Goal: Information Seeking & Learning: Learn about a topic

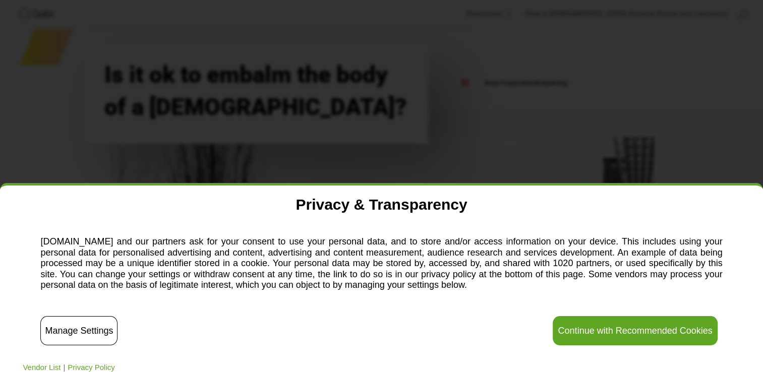
scroll to position [39, 0]
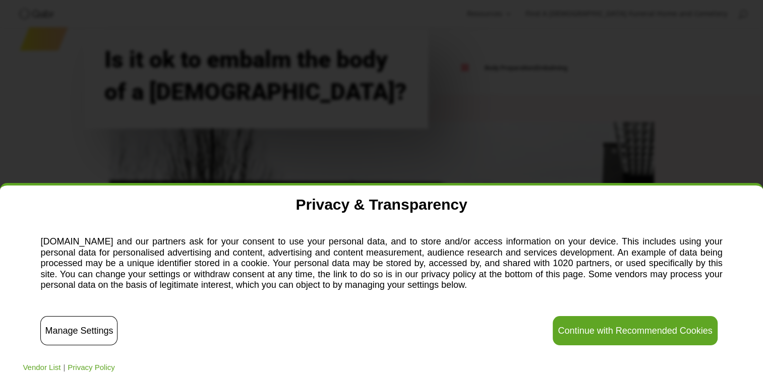
click at [591, 332] on button "Continue with Recommended Cookies" at bounding box center [635, 330] width 164 height 29
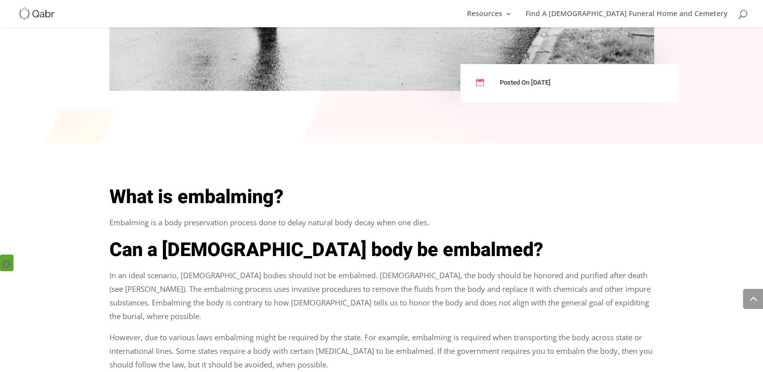
scroll to position [434, 0]
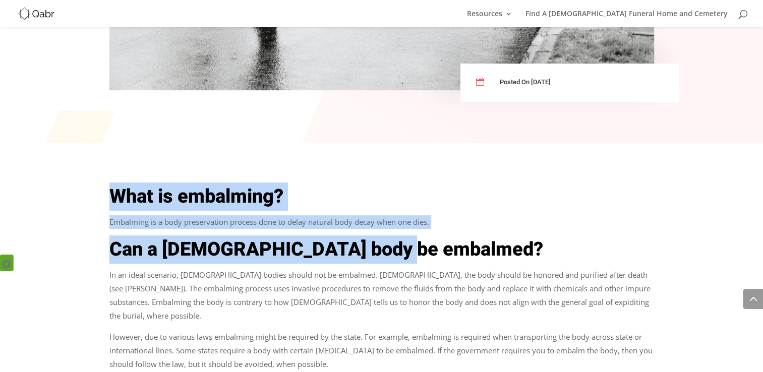
drag, startPoint x: 113, startPoint y: 193, endPoint x: 410, endPoint y: 257, distance: 303.4
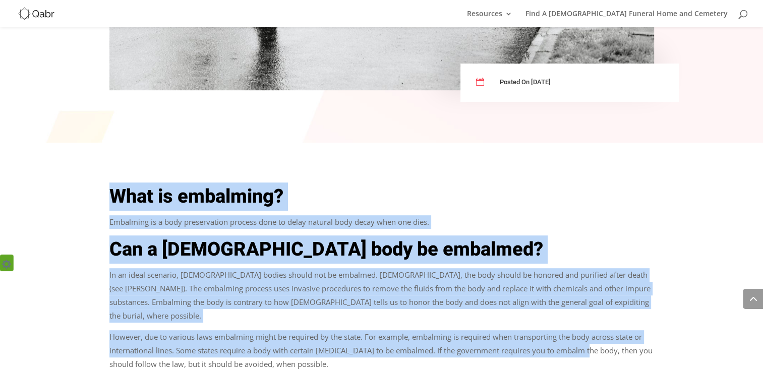
drag, startPoint x: 110, startPoint y: 191, endPoint x: 585, endPoint y: 331, distance: 495.2
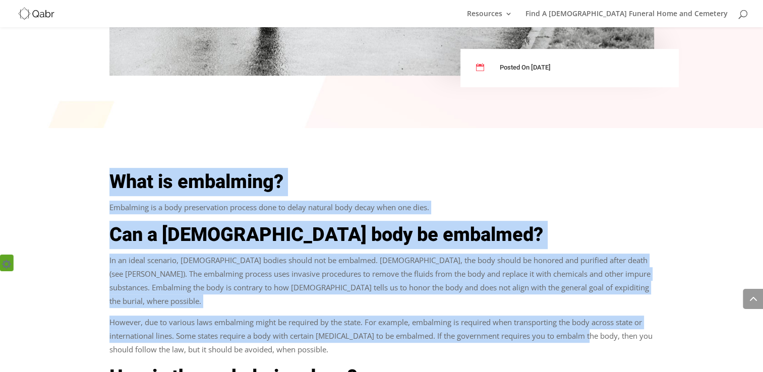
scroll to position [450, 0]
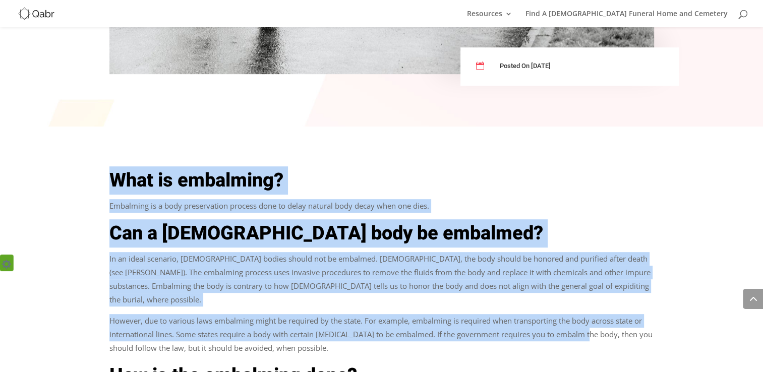
click at [111, 191] on h2 "What is embalming?" at bounding box center [381, 183] width 545 height 32
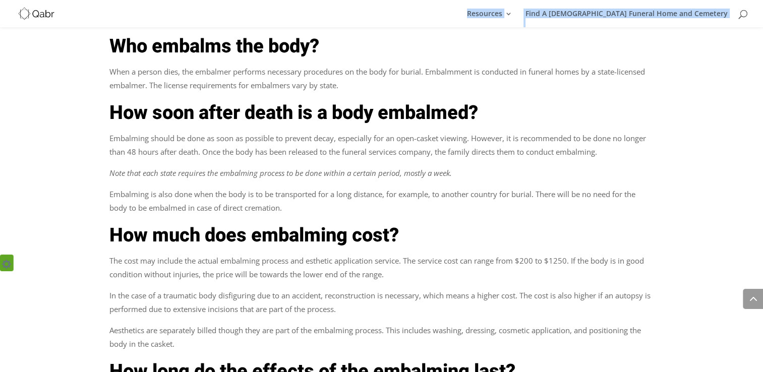
scroll to position [1055, 0]
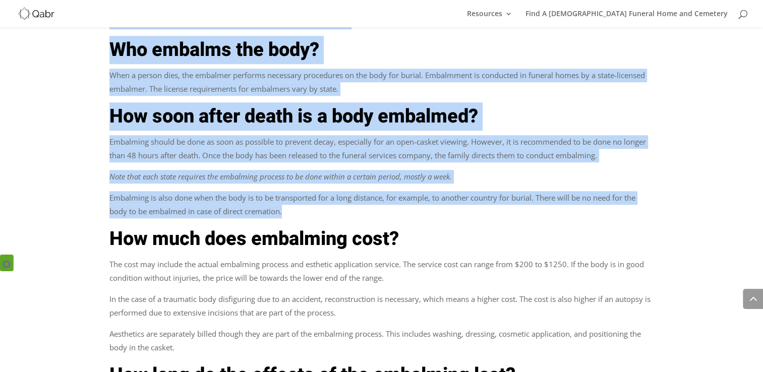
drag, startPoint x: 109, startPoint y: 57, endPoint x: 412, endPoint y: 197, distance: 333.3
click at [412, 197] on div "What is embalming? Embalming is a body preservation process done to delay natur…" at bounding box center [381, 32] width 545 height 939
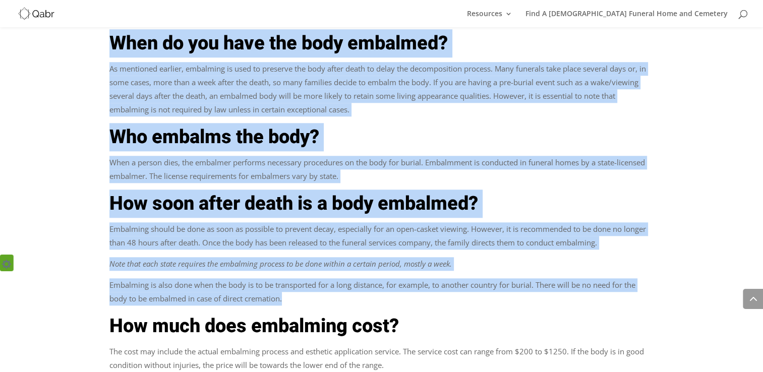
scroll to position [970, 0]
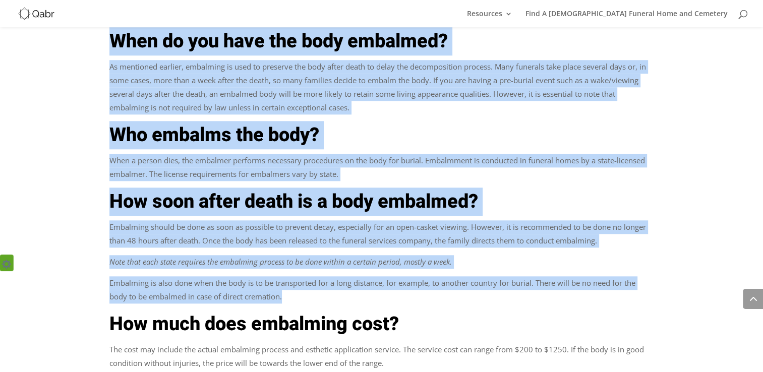
click at [255, 255] on p "Note that each state requires the embalming process to be done within a certain…" at bounding box center [381, 265] width 545 height 21
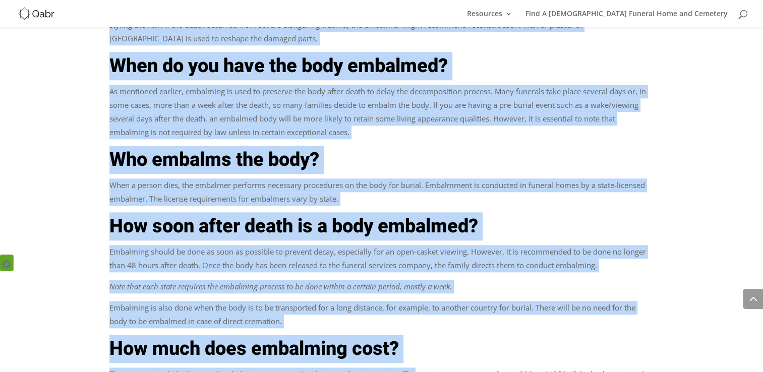
scroll to position [965, 0]
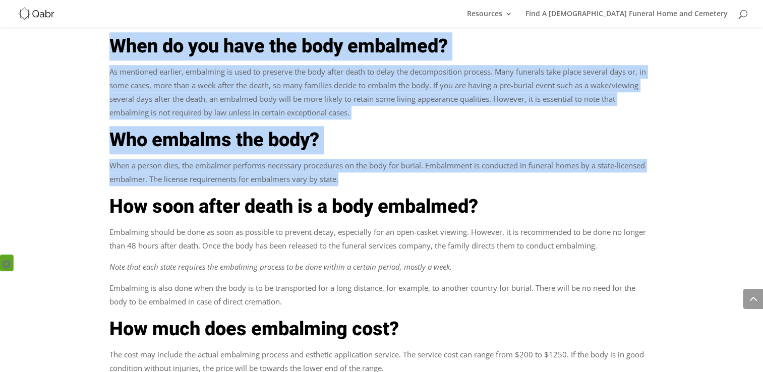
drag, startPoint x: 110, startPoint y: 69, endPoint x: 369, endPoint y: 172, distance: 278.4
click at [369, 172] on div "What is embalming? Embalming is a body preservation process done to delay natur…" at bounding box center [381, 122] width 545 height 939
drag, startPoint x: 369, startPoint y: 172, endPoint x: 314, endPoint y: 166, distance: 55.3
copy div "Lore ip dolorsita? Consectet ad e sedd eiusmodtempo incidid utla et dolor magna…"
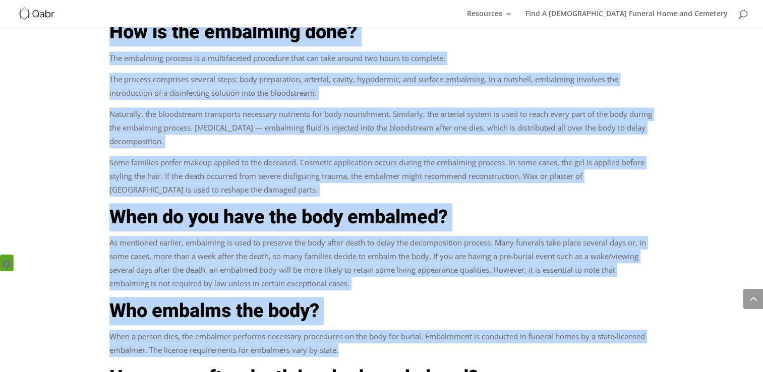
scroll to position [793, 0]
